Goal: Task Accomplishment & Management: Use online tool/utility

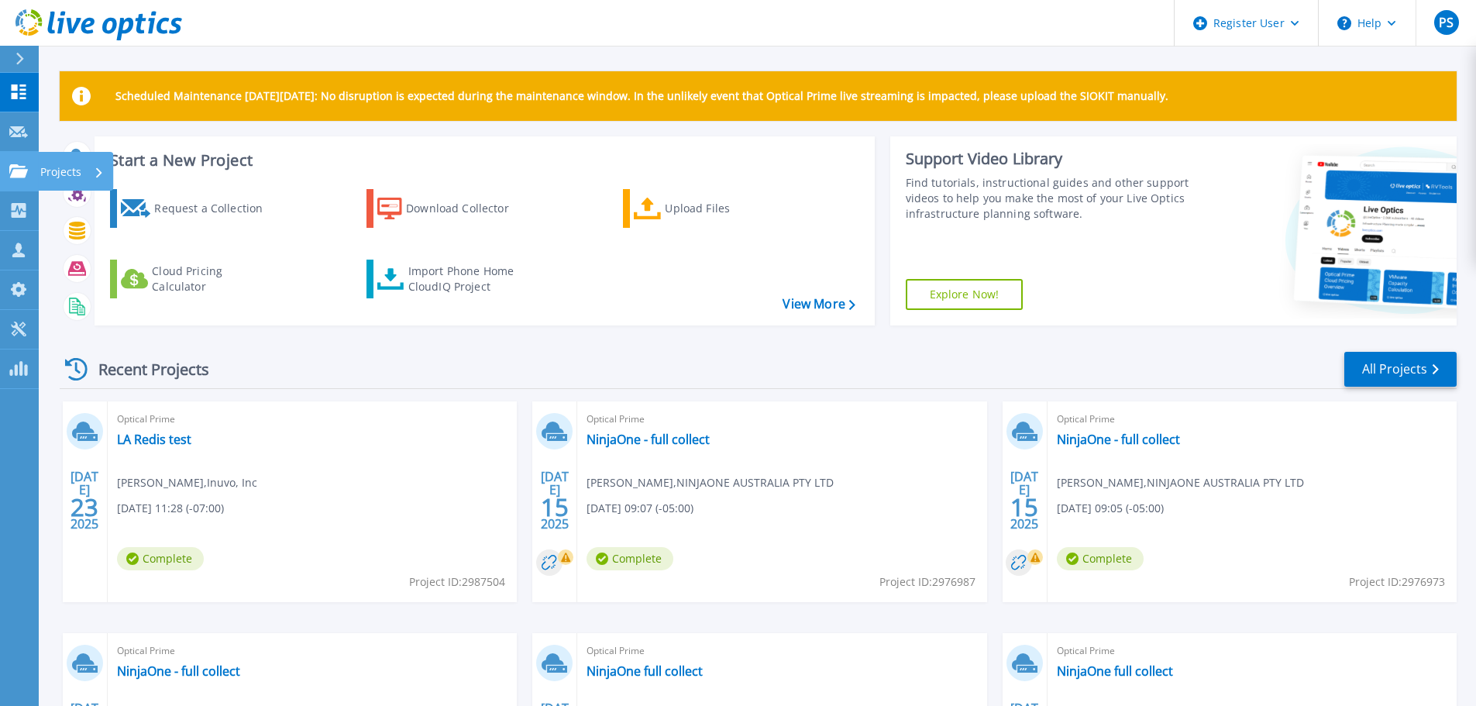
click at [22, 175] on icon at bounding box center [18, 170] width 19 height 13
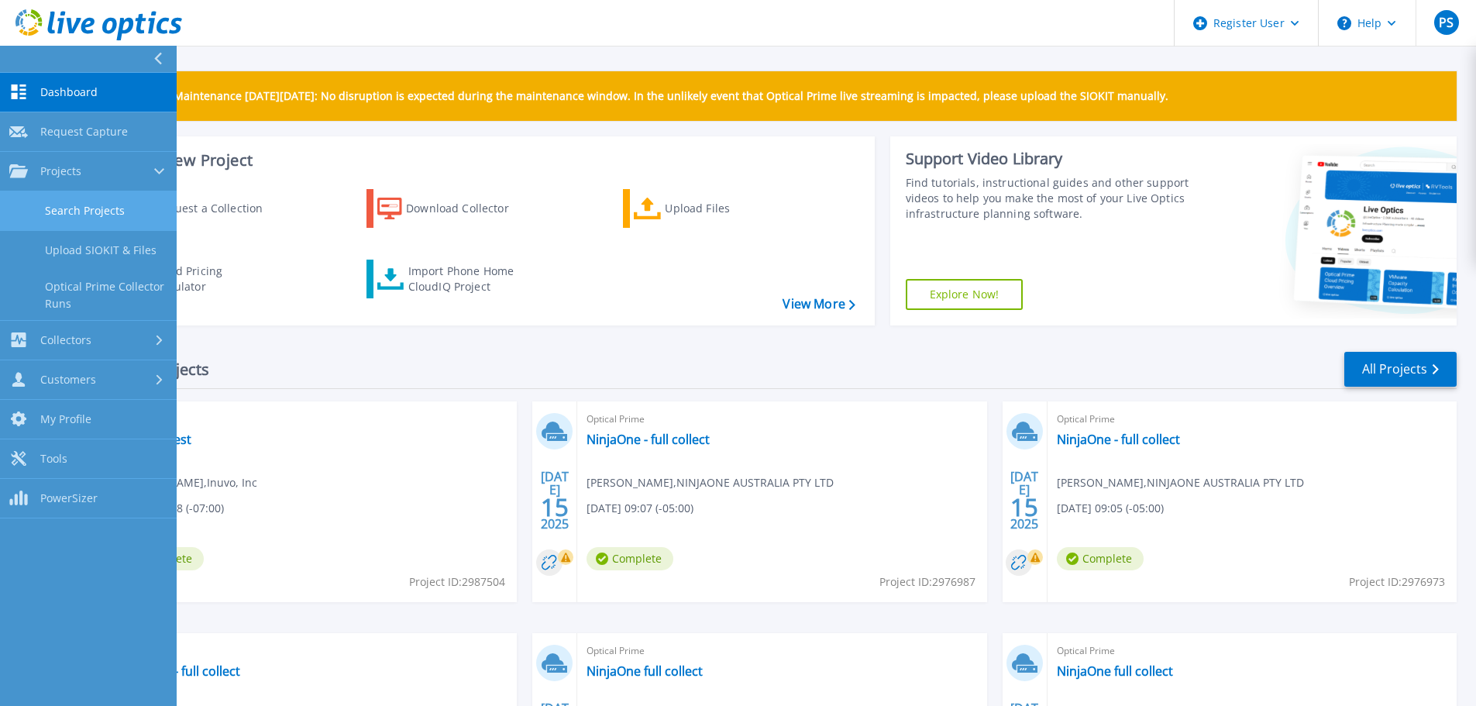
click at [77, 213] on link "Search Projects" at bounding box center [88, 211] width 177 height 40
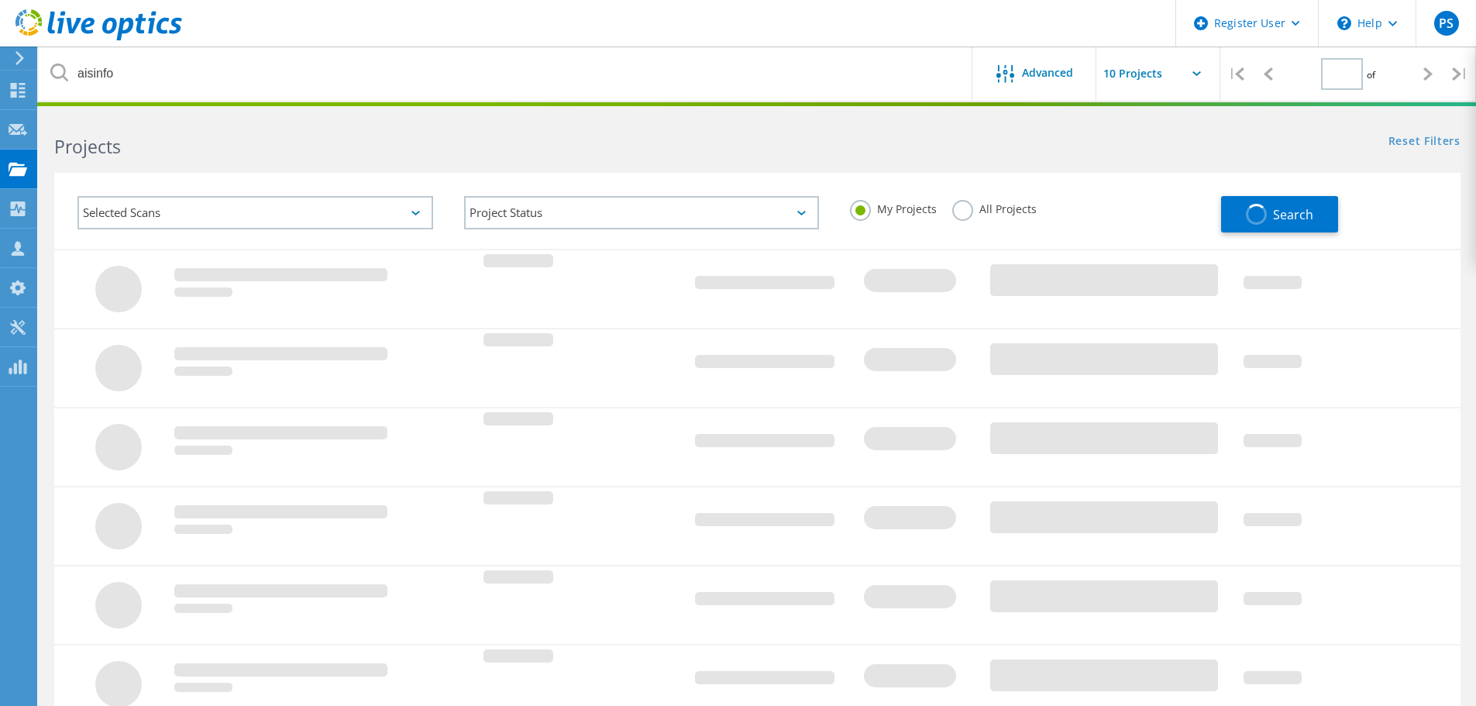
type input "1"
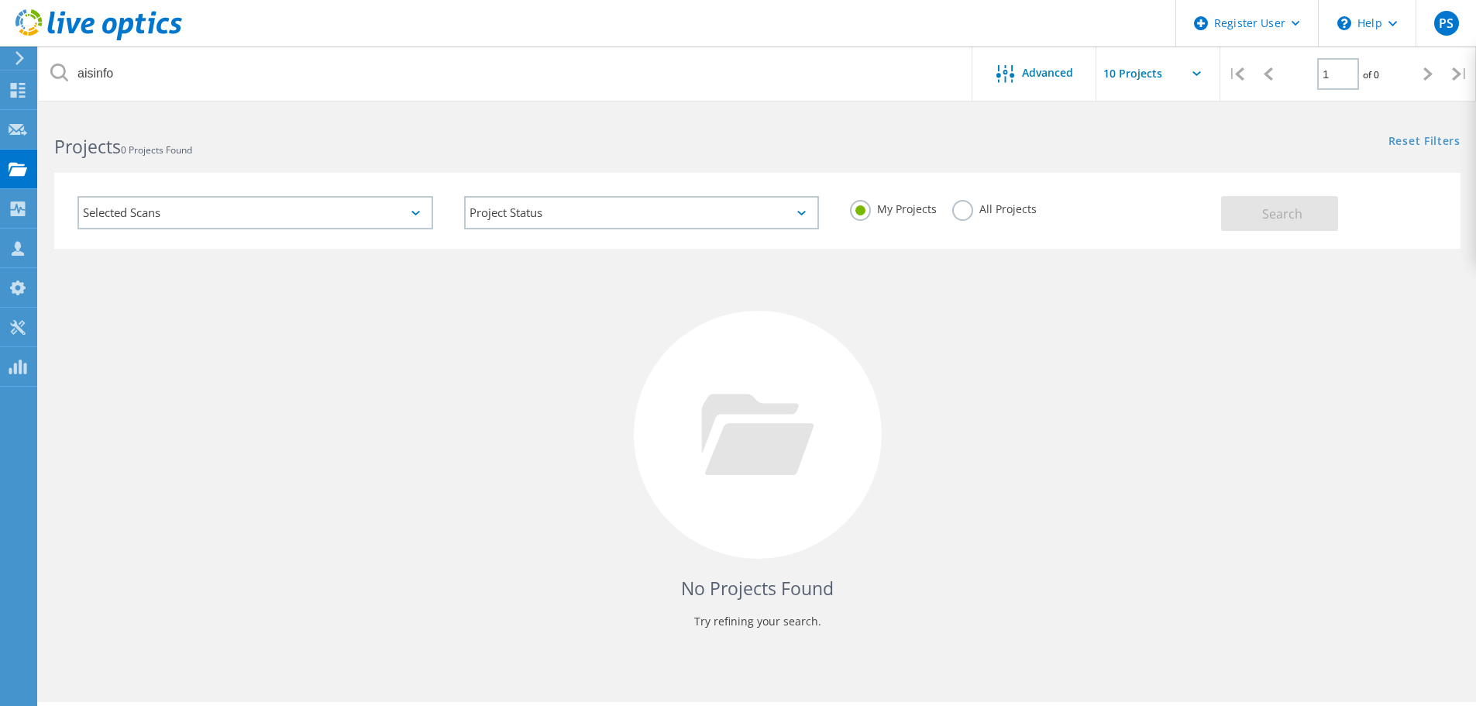
click at [960, 214] on label "All Projects" at bounding box center [994, 207] width 84 height 15
click at [0, 0] on input "All Projects" at bounding box center [0, 0] width 0 height 0
click at [1255, 216] on button "Search" at bounding box center [1279, 213] width 117 height 35
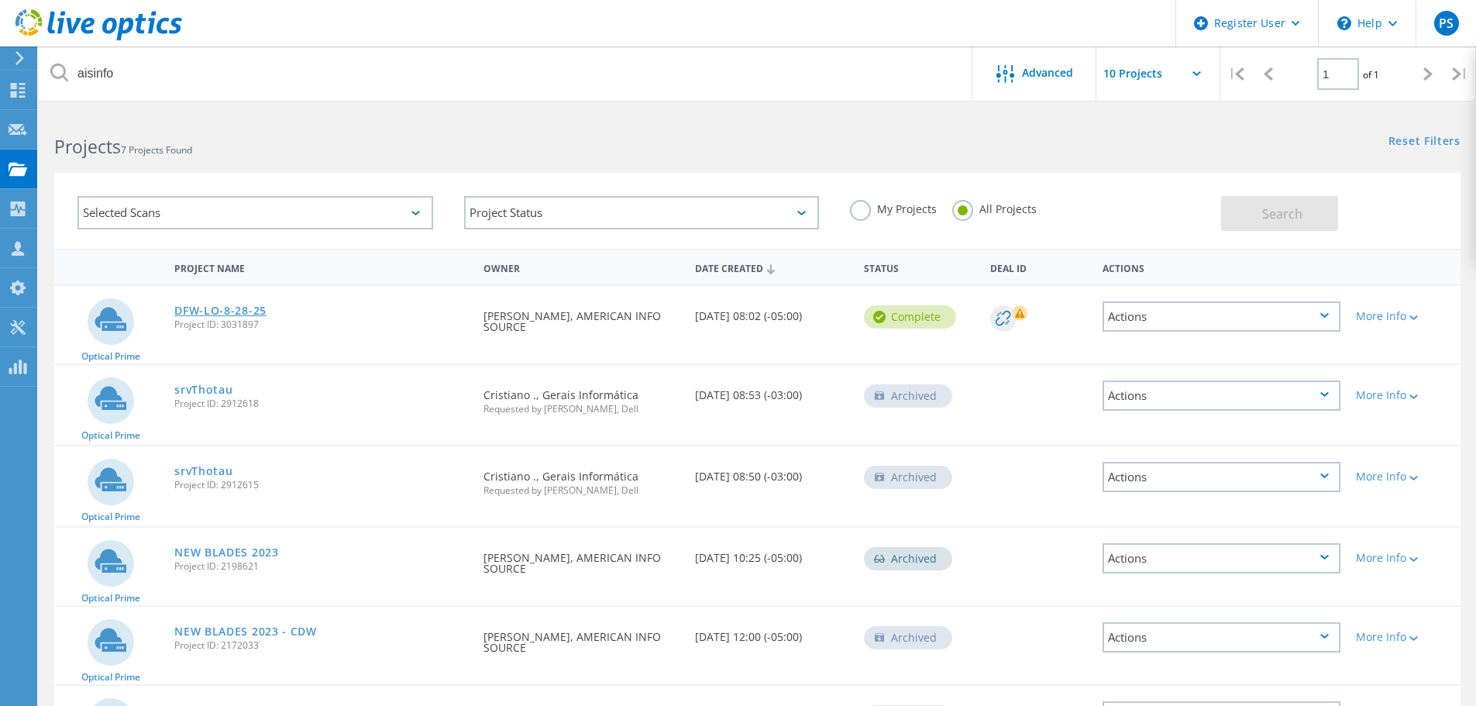
click at [208, 315] on link "DFW-LO-8-28-25" at bounding box center [220, 310] width 92 height 11
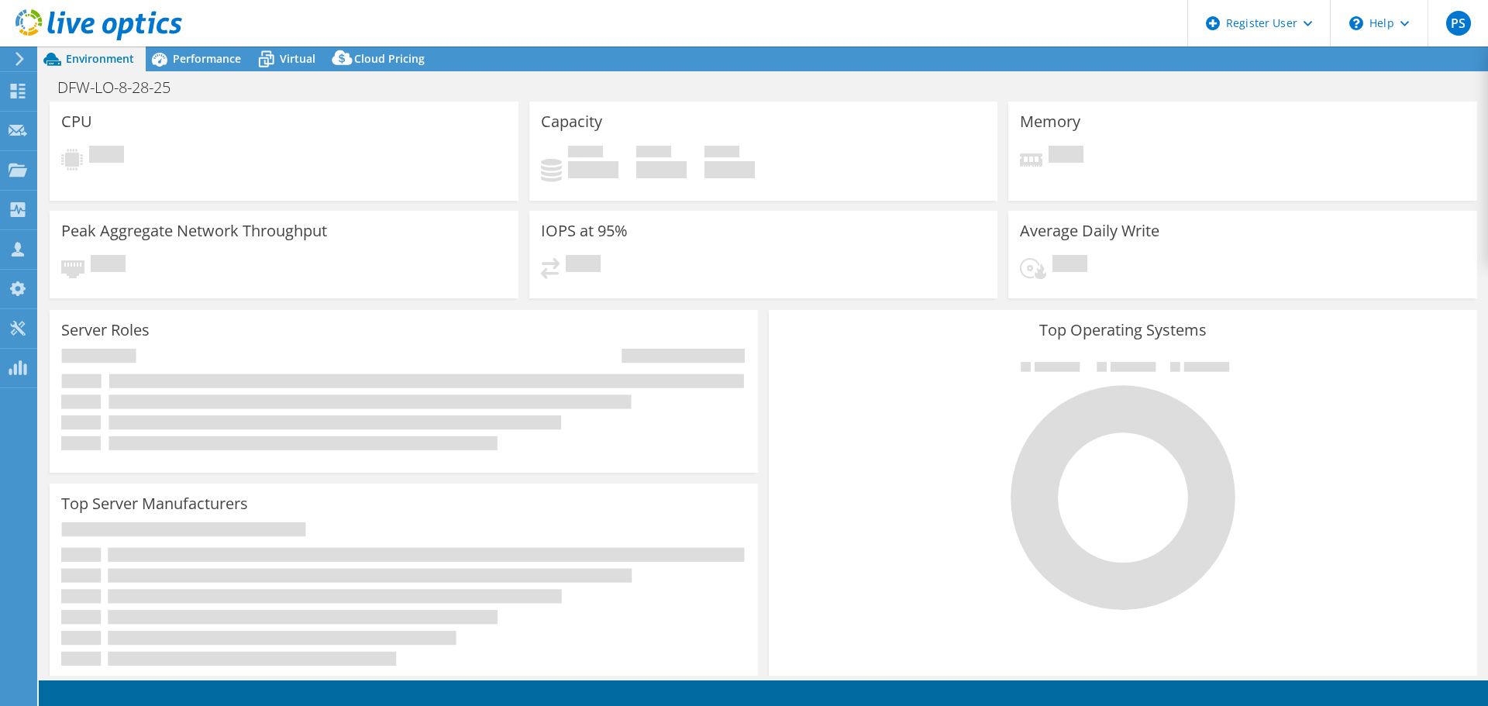
select select "USD"
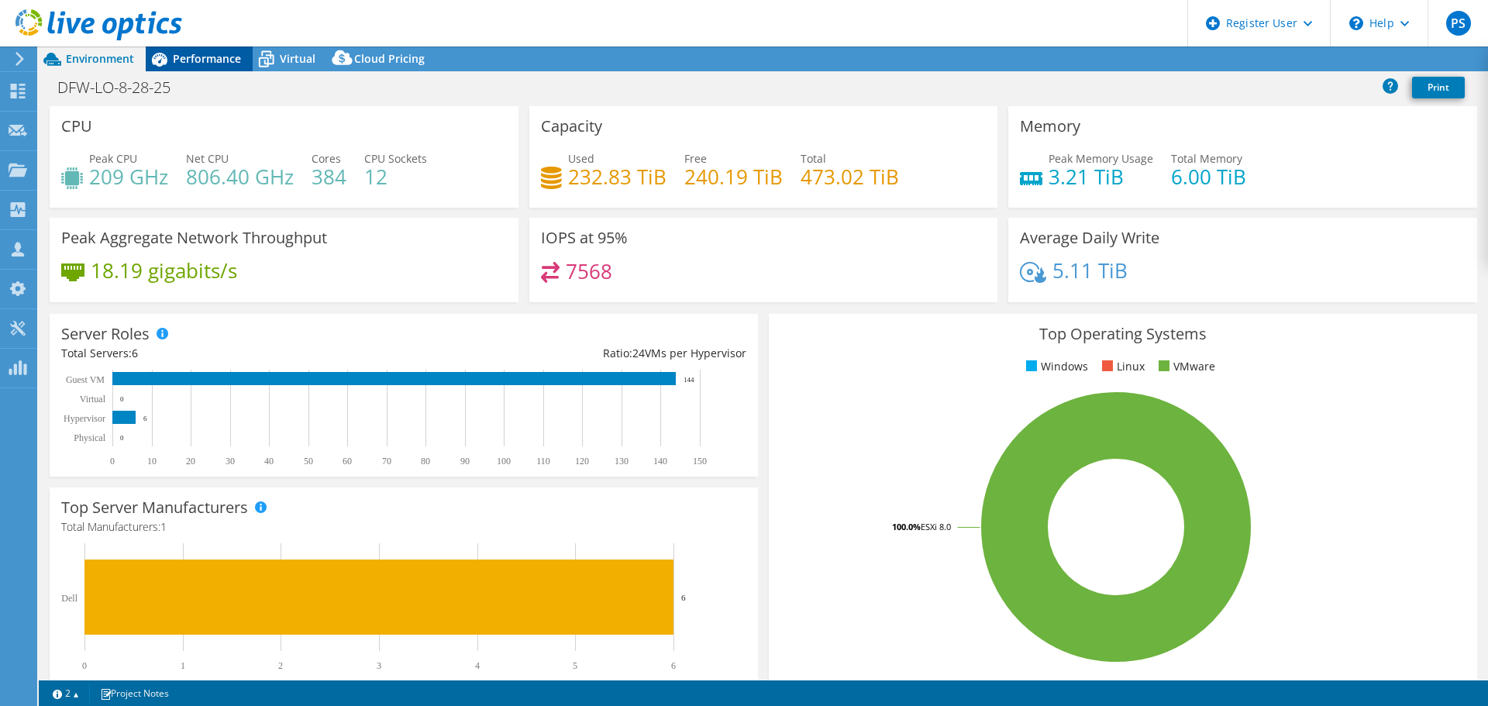
click at [216, 62] on span "Performance" at bounding box center [207, 58] width 68 height 15
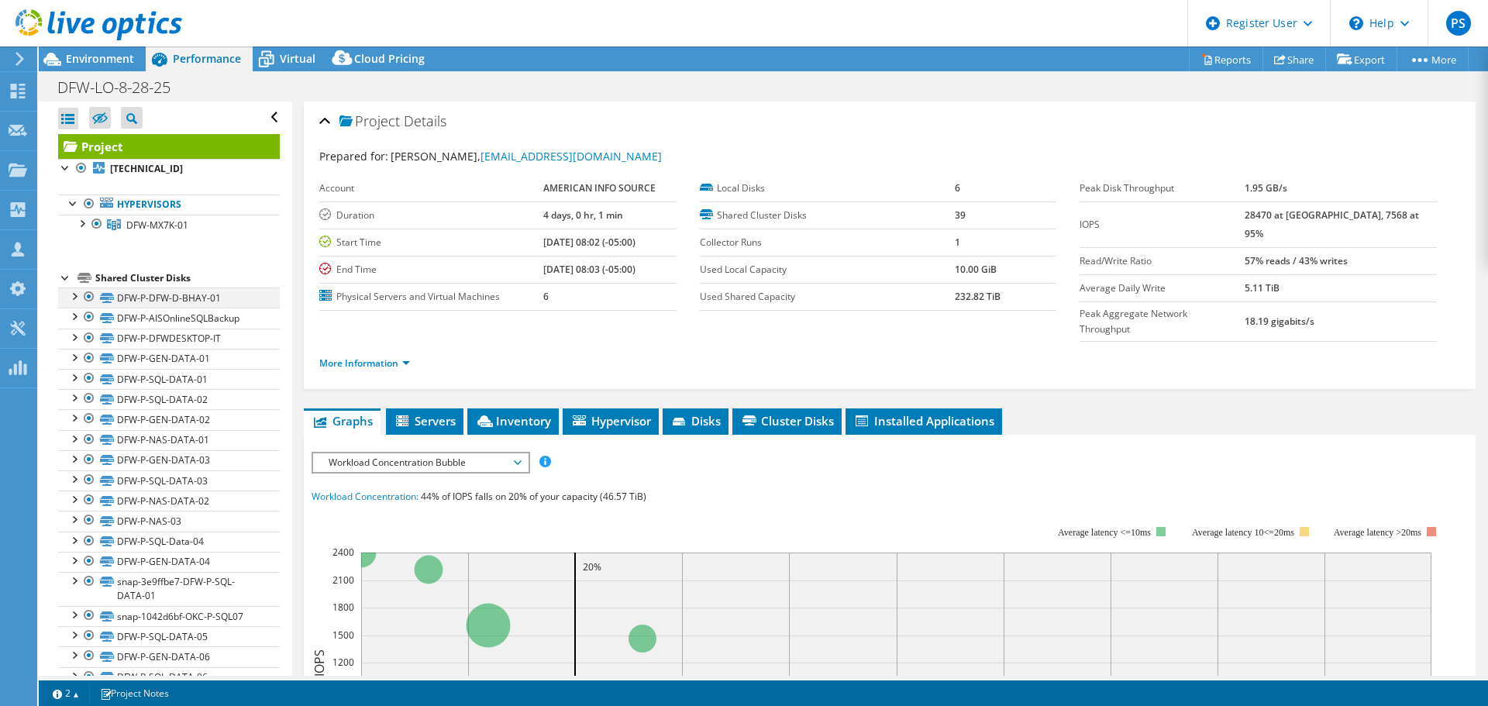
click at [86, 298] on div at bounding box center [88, 297] width 15 height 19
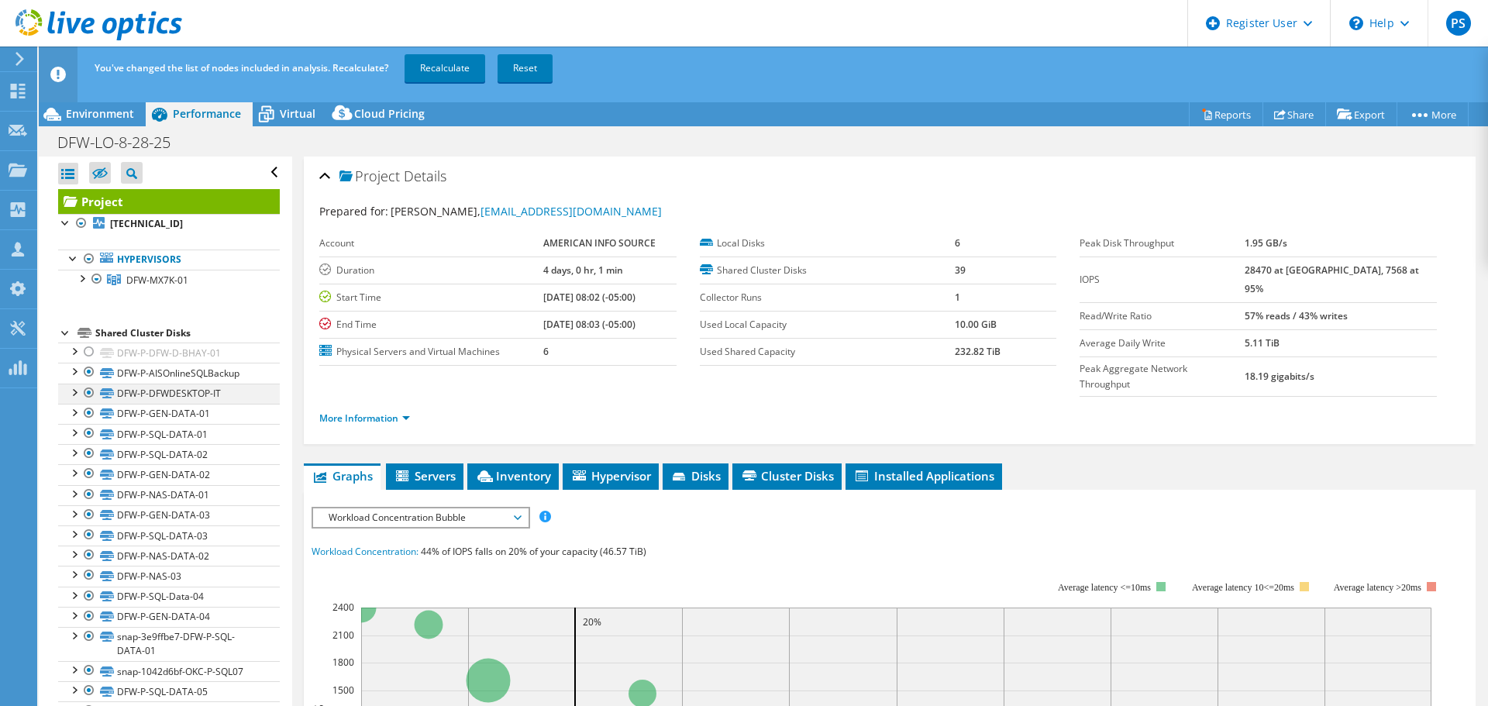
click at [89, 395] on div at bounding box center [88, 393] width 15 height 19
click at [91, 409] on div at bounding box center [88, 413] width 15 height 19
click at [89, 470] on div at bounding box center [88, 473] width 15 height 19
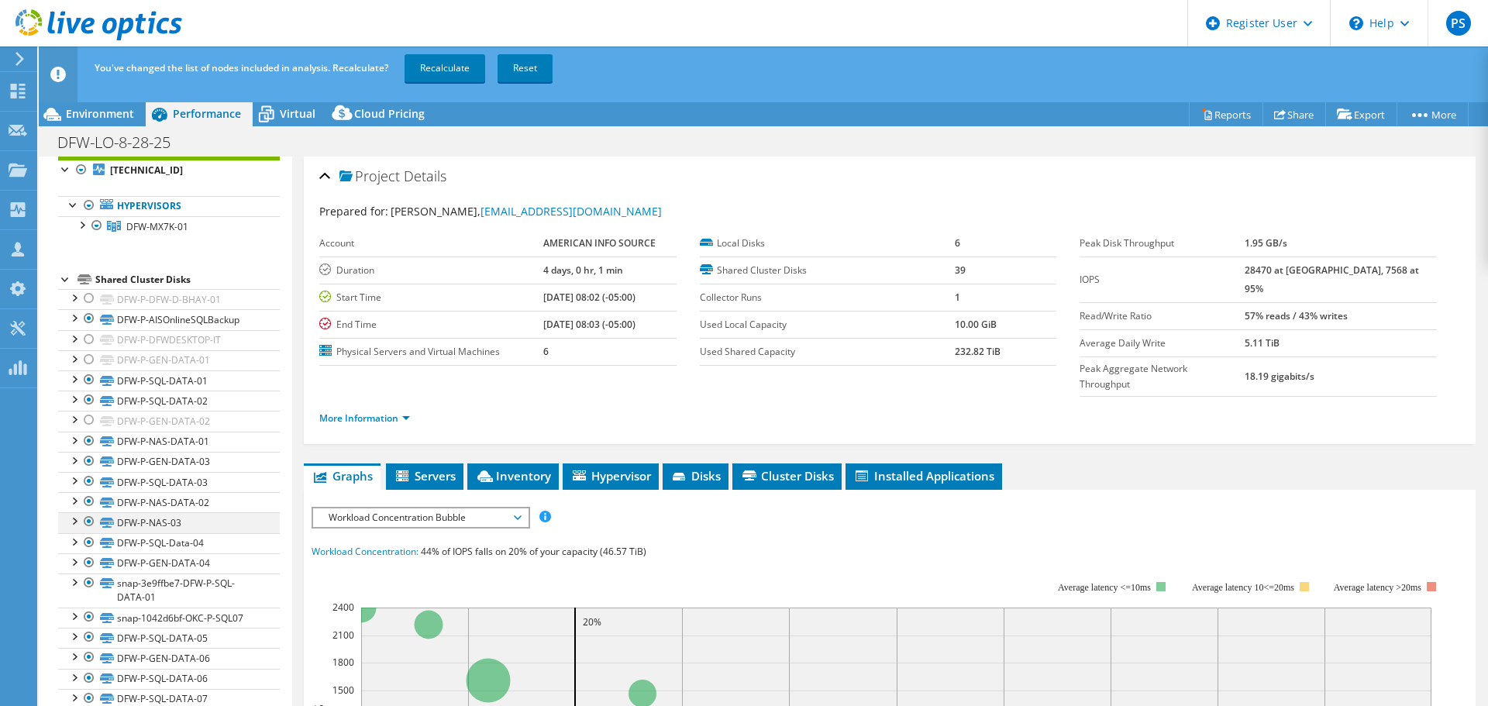
scroll to position [77, 0]
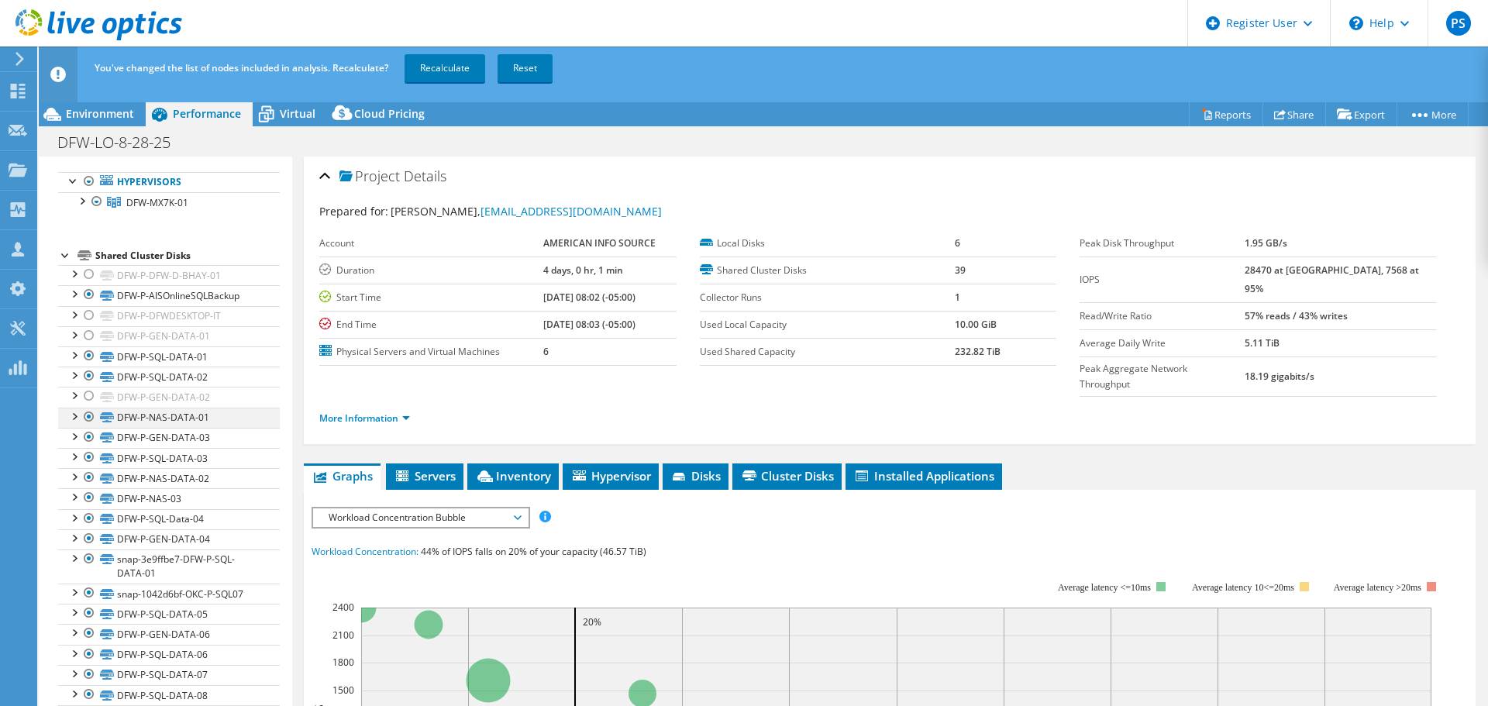
click at [84, 414] on div at bounding box center [88, 417] width 15 height 19
click at [86, 439] on div at bounding box center [88, 437] width 15 height 19
click at [88, 470] on div at bounding box center [88, 477] width 15 height 19
click at [89, 499] on div at bounding box center [88, 497] width 15 height 19
click at [84, 542] on div at bounding box center [88, 538] width 15 height 19
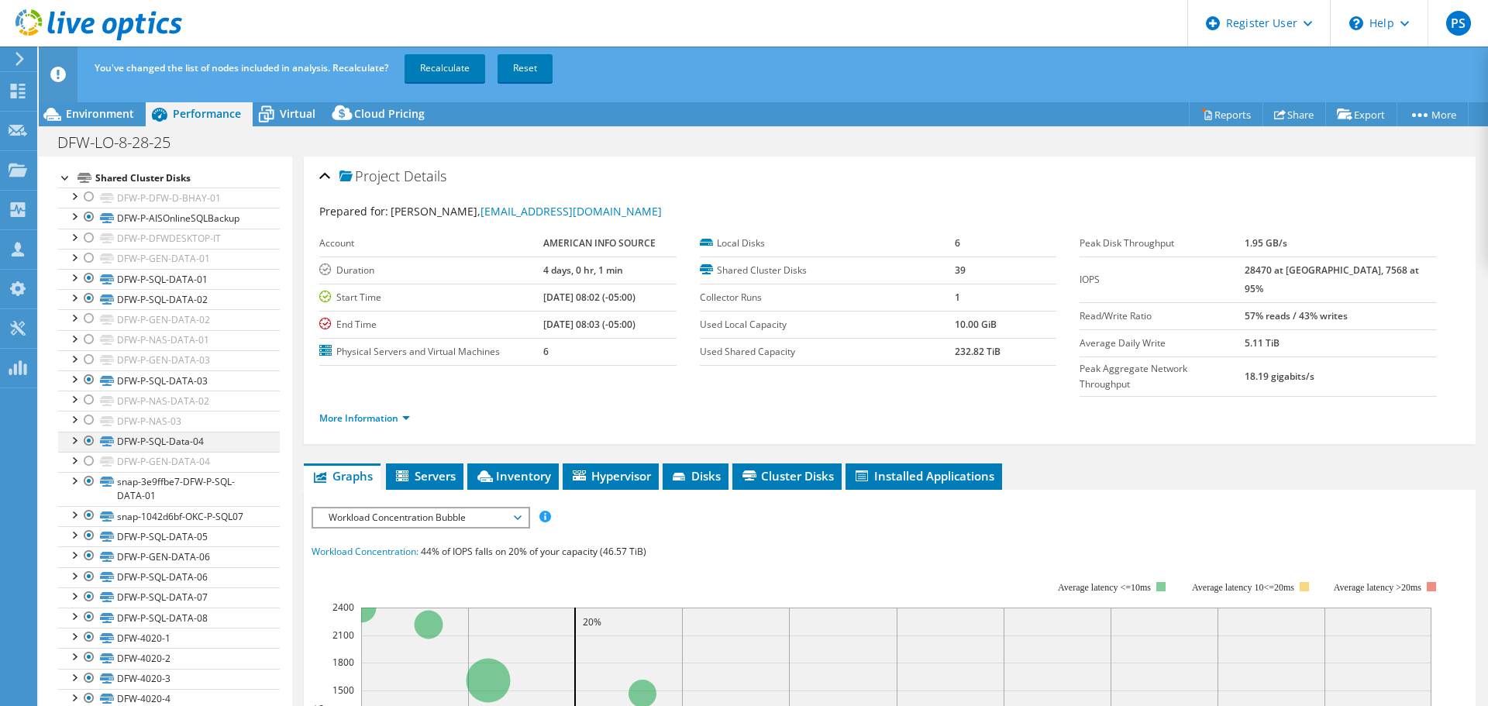
scroll to position [232, 0]
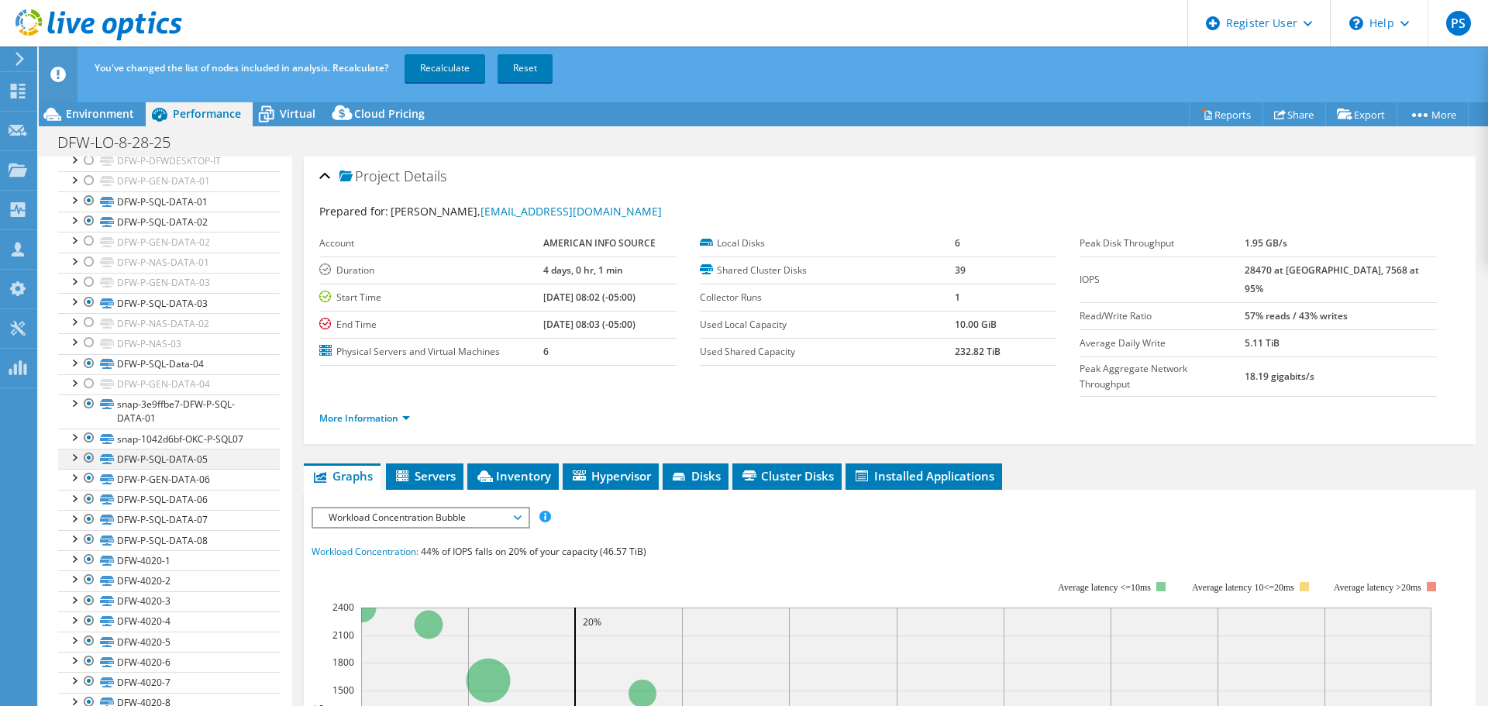
click at [88, 457] on div at bounding box center [88, 458] width 15 height 19
click at [83, 456] on div at bounding box center [88, 458] width 15 height 19
click at [86, 476] on div at bounding box center [88, 478] width 15 height 19
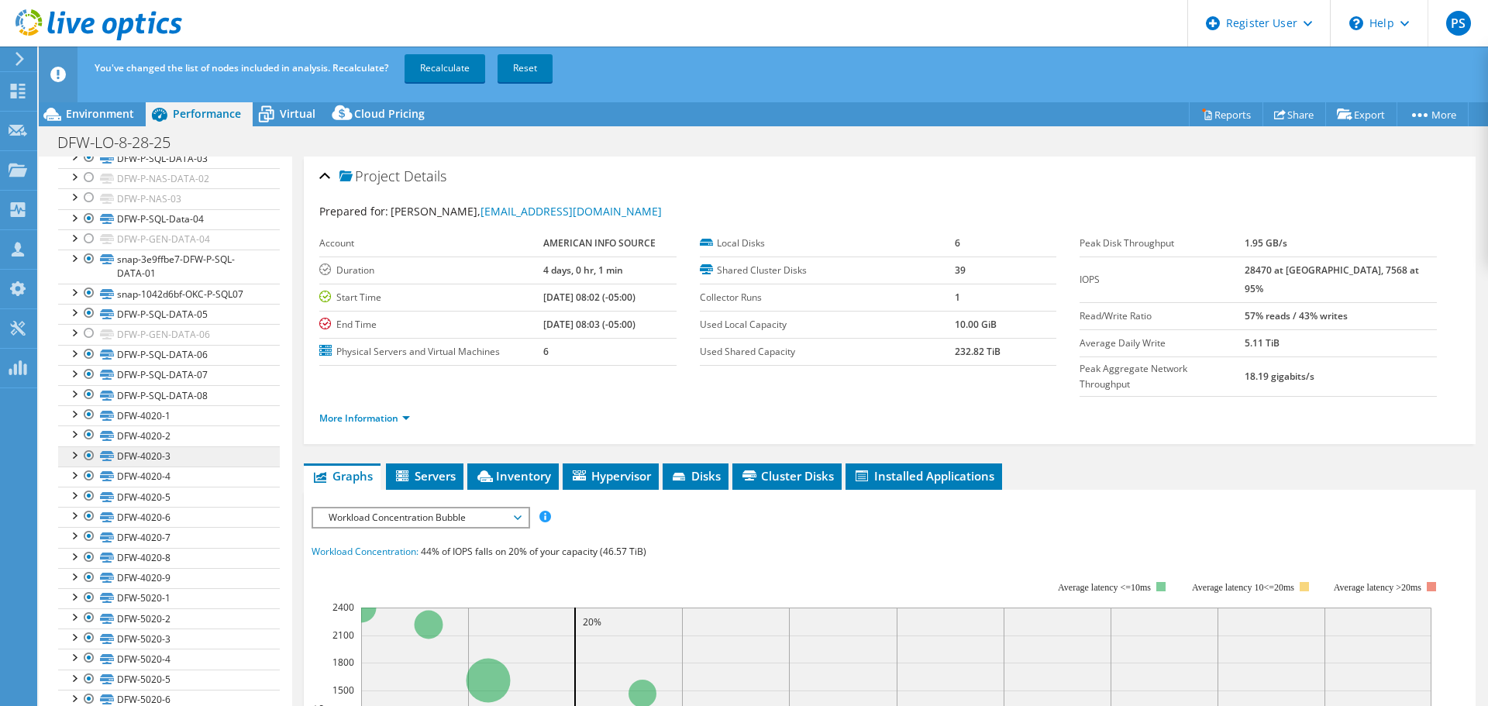
scroll to position [387, 0]
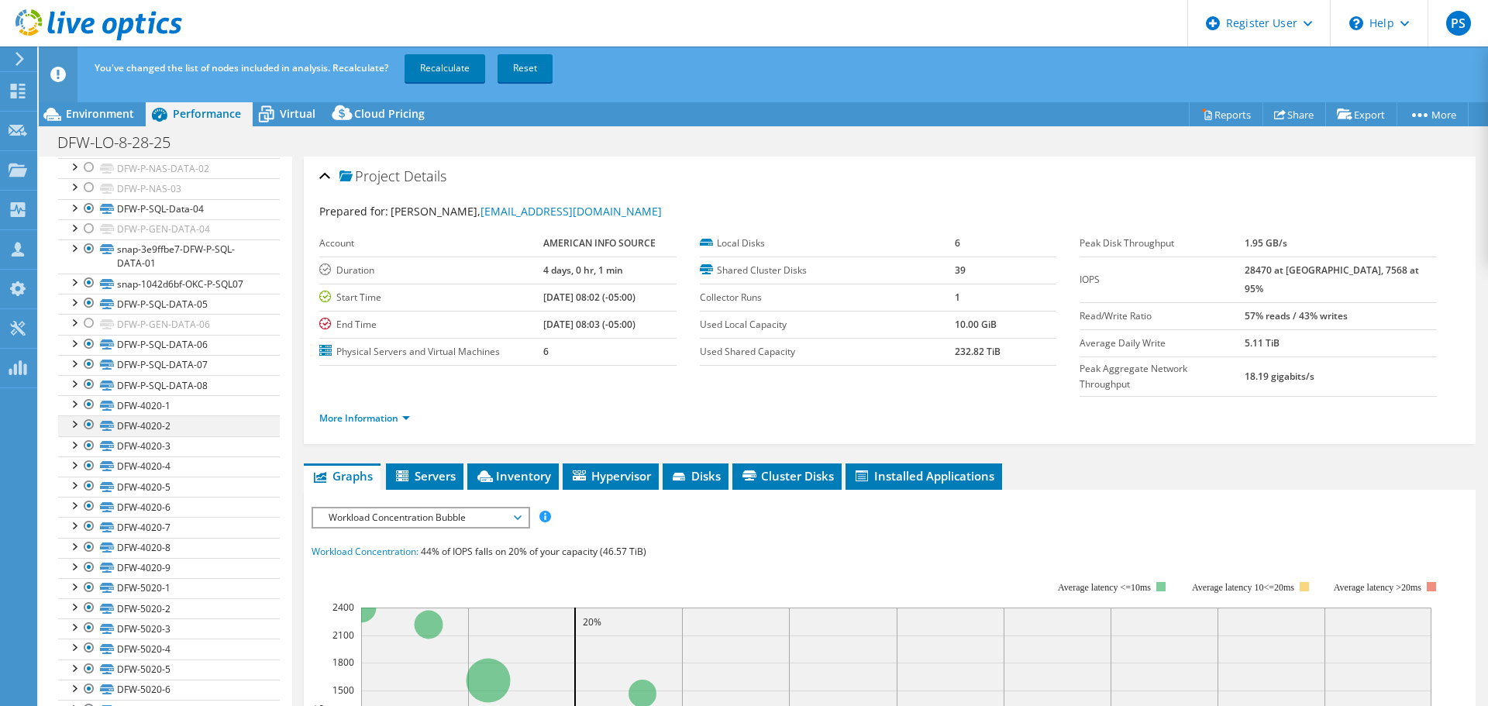
drag, startPoint x: 89, startPoint y: 407, endPoint x: 83, endPoint y: 427, distance: 21.1
click at [89, 407] on div at bounding box center [88, 404] width 15 height 19
click at [85, 427] on div at bounding box center [88, 424] width 15 height 19
click at [88, 446] on div at bounding box center [88, 445] width 15 height 19
click at [88, 461] on div at bounding box center [88, 465] width 15 height 19
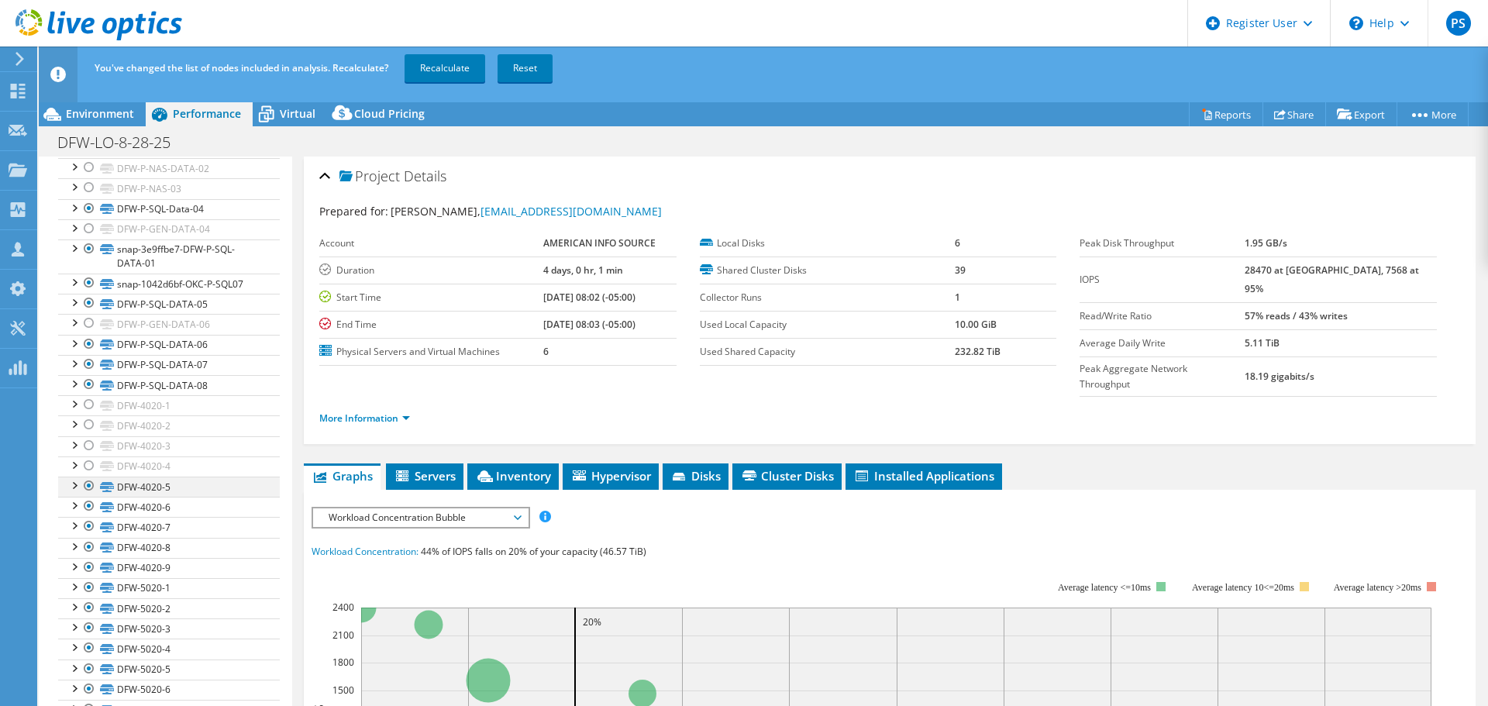
click at [84, 480] on div at bounding box center [88, 486] width 15 height 19
click at [91, 510] on div at bounding box center [88, 506] width 15 height 19
click at [92, 530] on div at bounding box center [88, 526] width 15 height 19
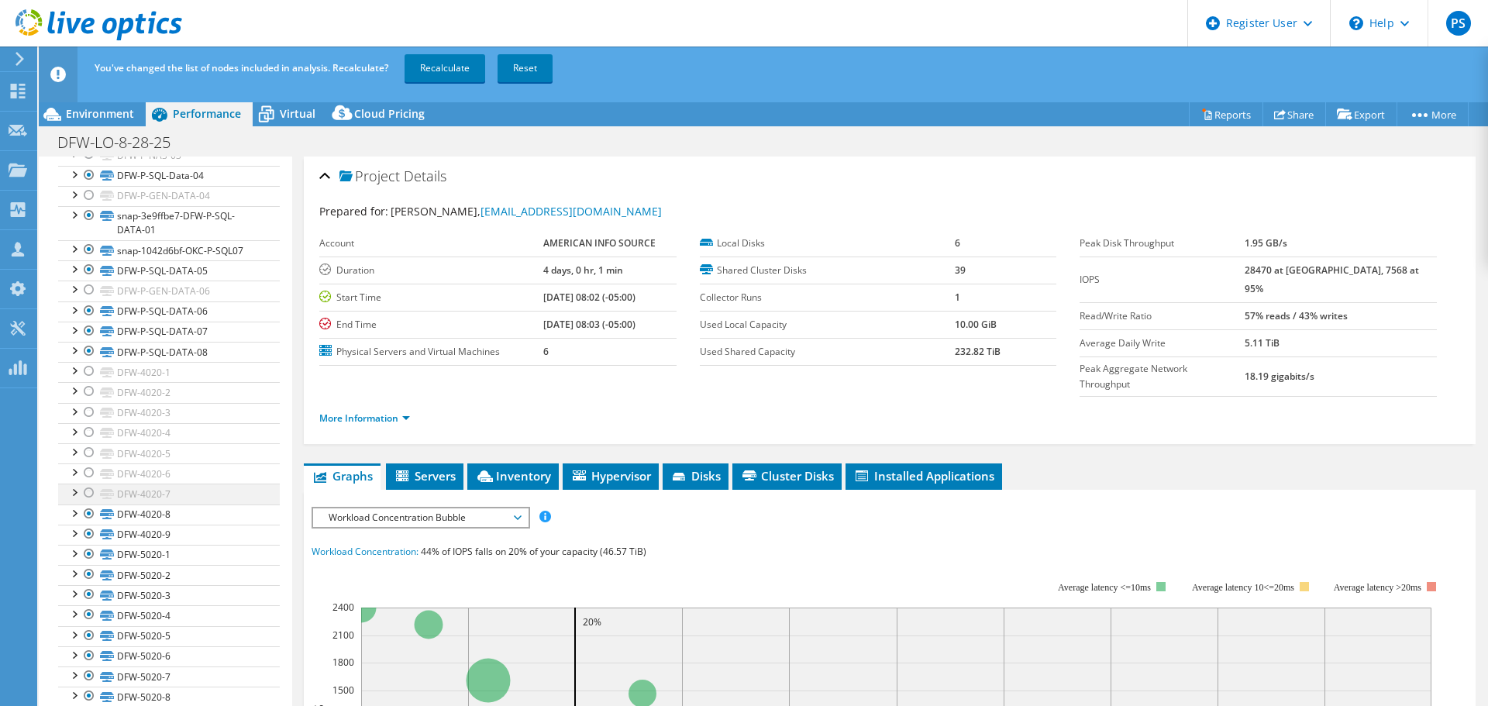
scroll to position [436, 0]
click at [92, 497] on div at bounding box center [88, 498] width 15 height 19
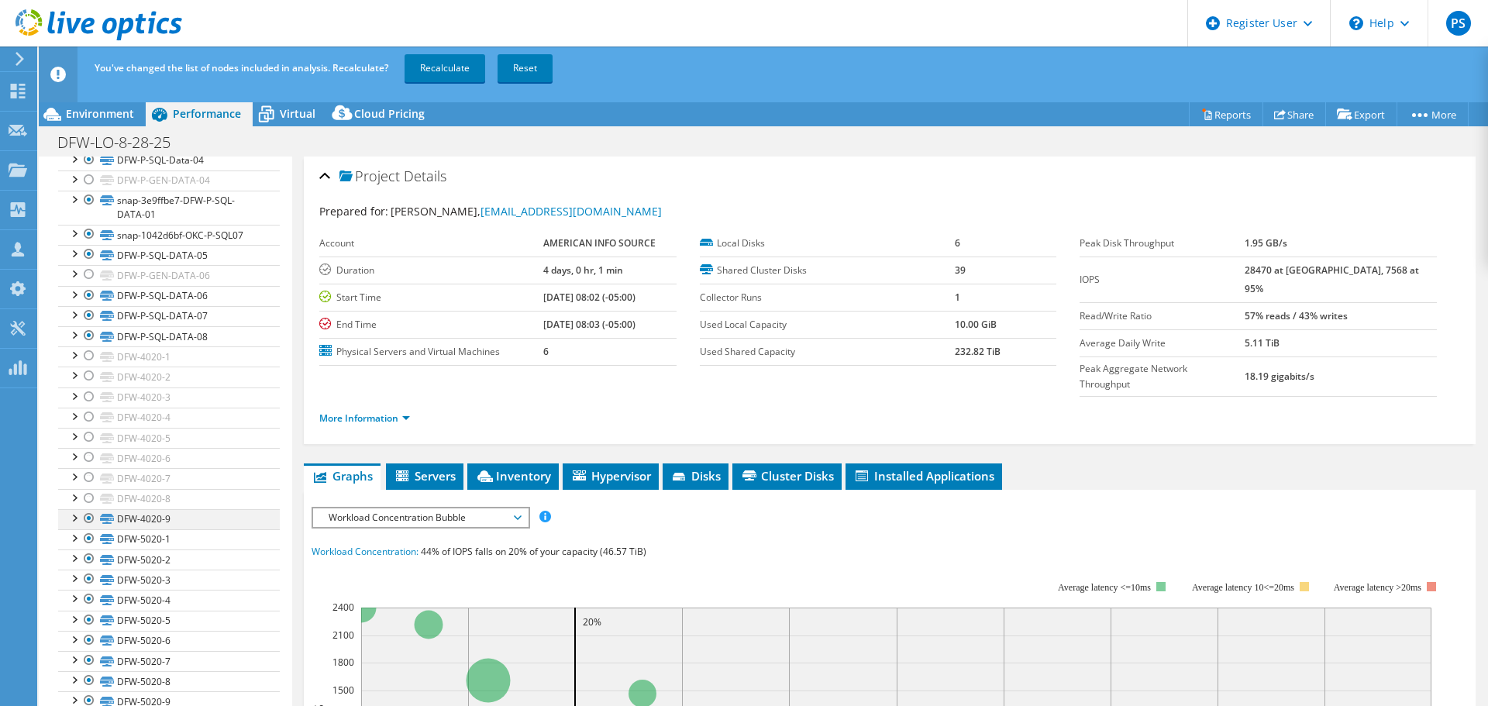
click at [92, 510] on div at bounding box center [88, 518] width 15 height 19
click at [85, 537] on div at bounding box center [88, 538] width 15 height 19
click at [88, 565] on div at bounding box center [88, 558] width 15 height 19
click at [89, 577] on div at bounding box center [88, 579] width 15 height 19
click at [86, 596] on div at bounding box center [88, 599] width 15 height 19
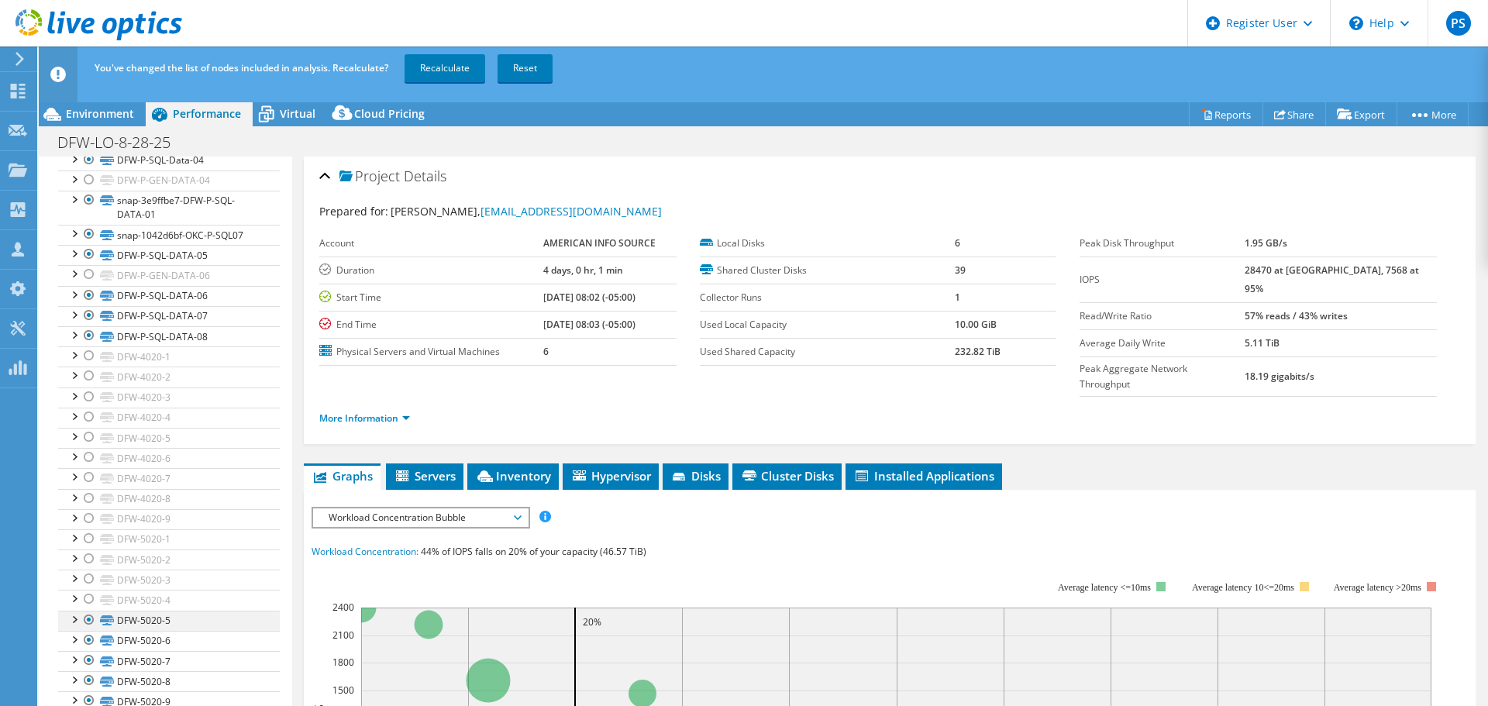
click at [86, 618] on div at bounding box center [88, 620] width 15 height 19
click at [85, 640] on div at bounding box center [88, 640] width 15 height 19
click at [85, 659] on div at bounding box center [88, 660] width 15 height 19
click at [85, 681] on div at bounding box center [88, 680] width 15 height 19
click at [85, 697] on div at bounding box center [88, 700] width 15 height 19
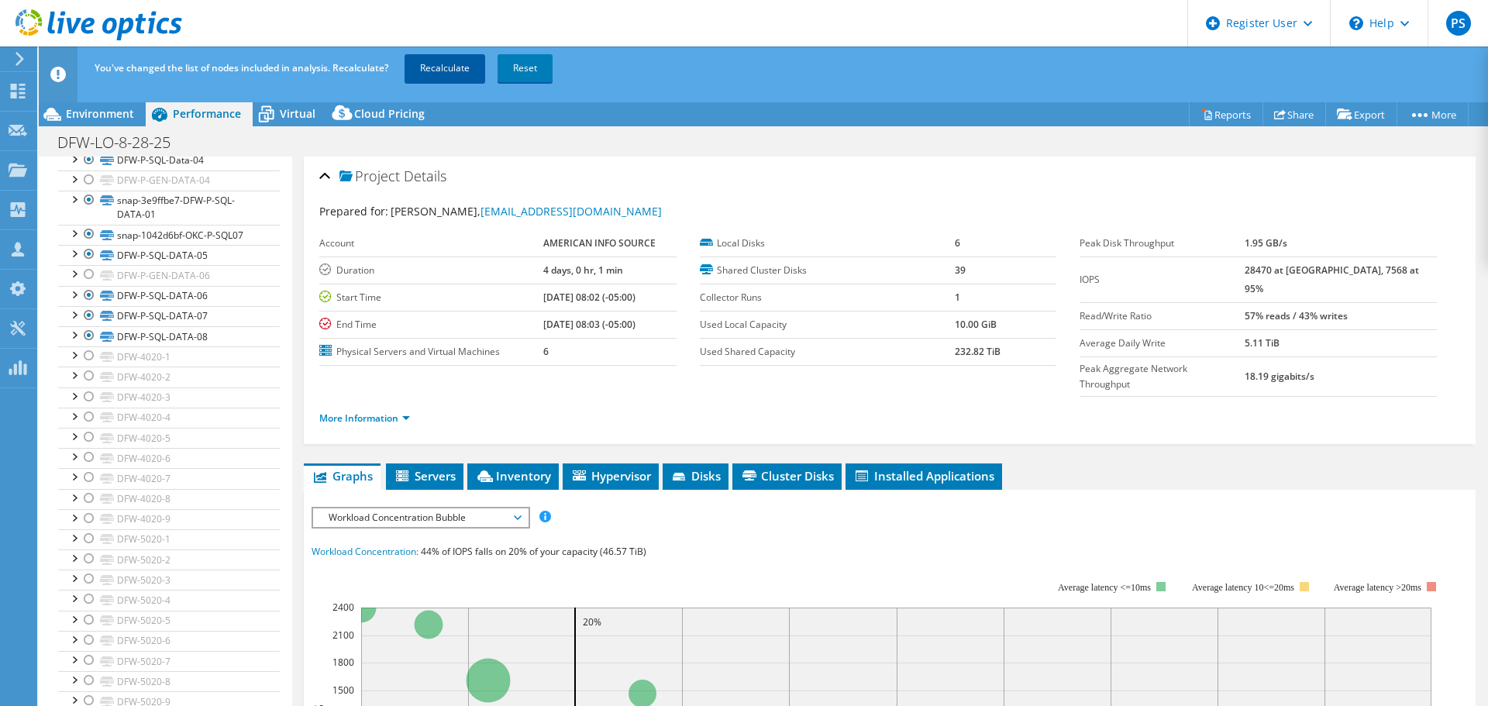
click at [456, 61] on link "Recalculate" at bounding box center [445, 68] width 81 height 28
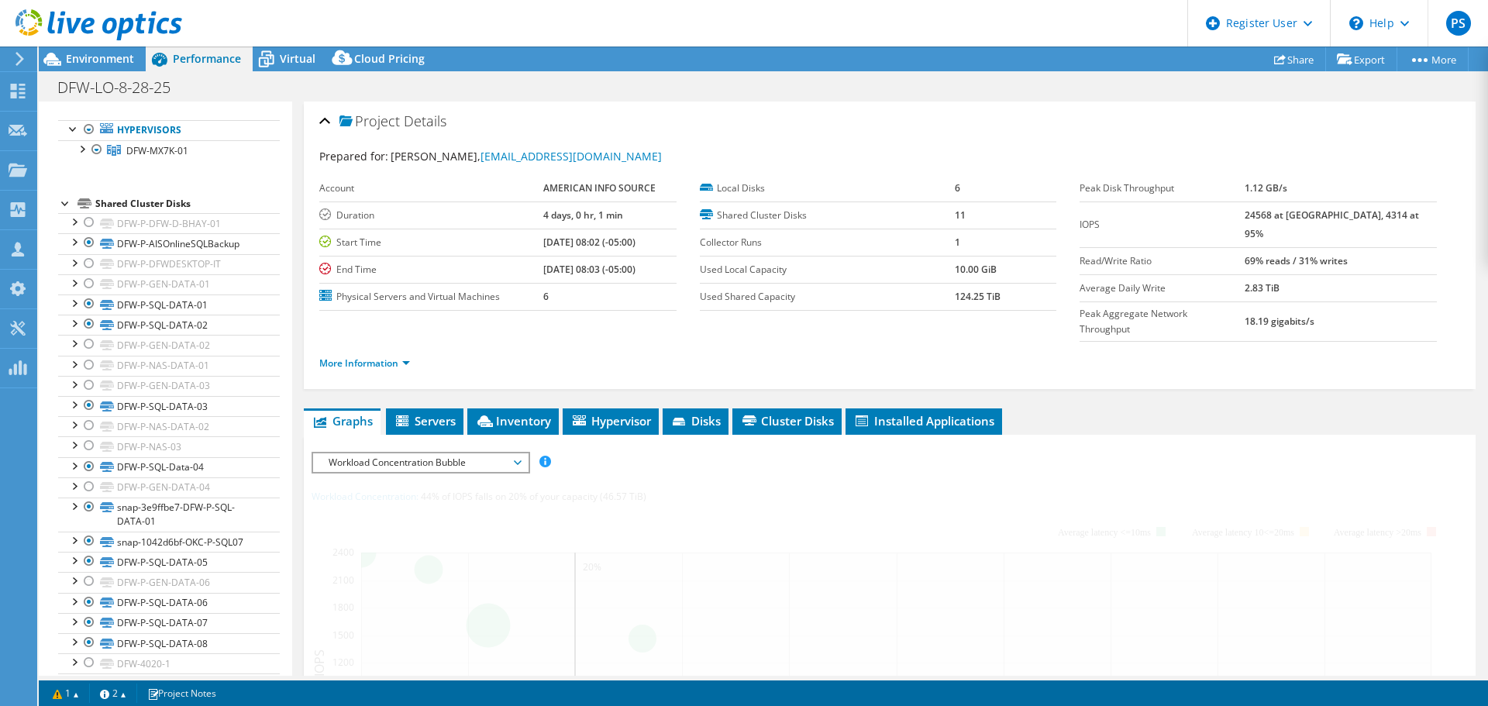
scroll to position [83, 0]
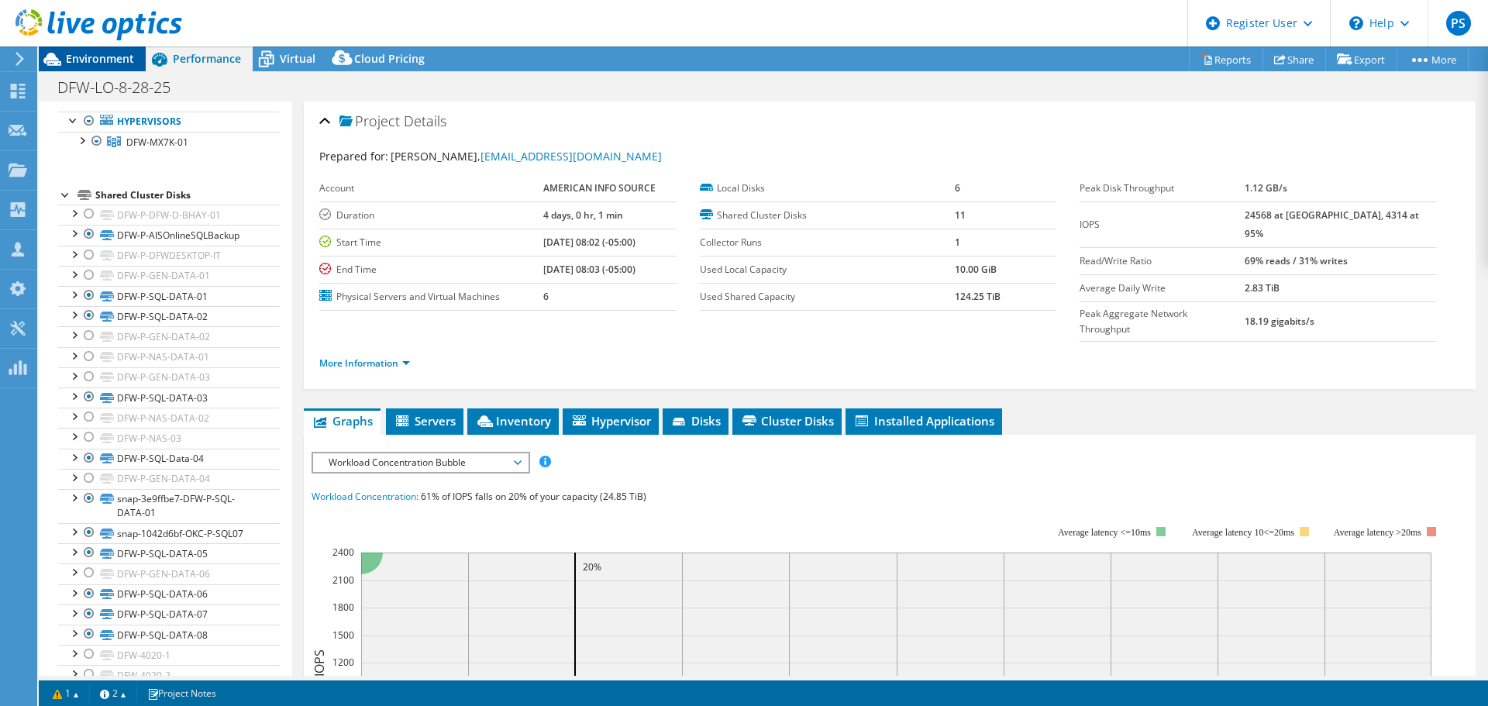
click at [104, 57] on span "Environment" at bounding box center [100, 58] width 68 height 15
